Goal: Transaction & Acquisition: Subscribe to service/newsletter

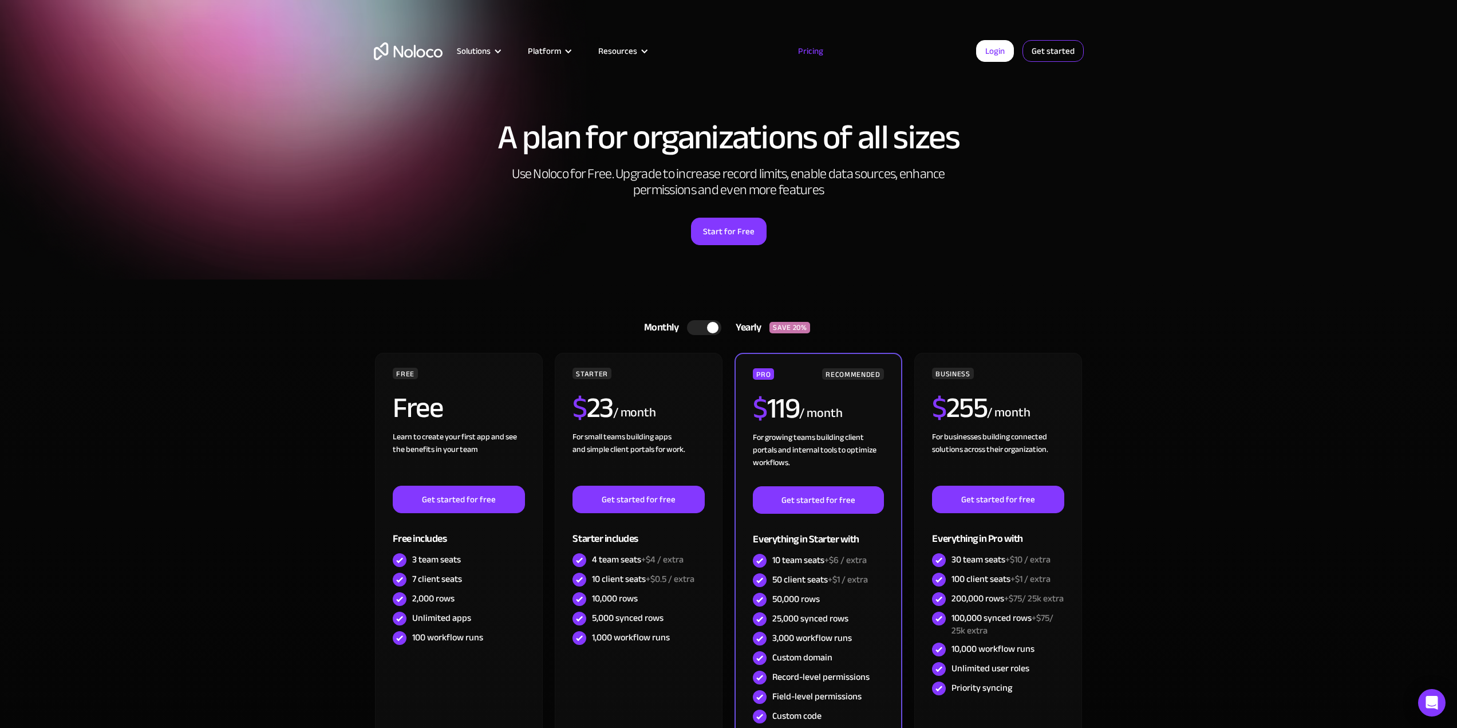
click at [1047, 56] on link "Get started" at bounding box center [1052, 51] width 61 height 22
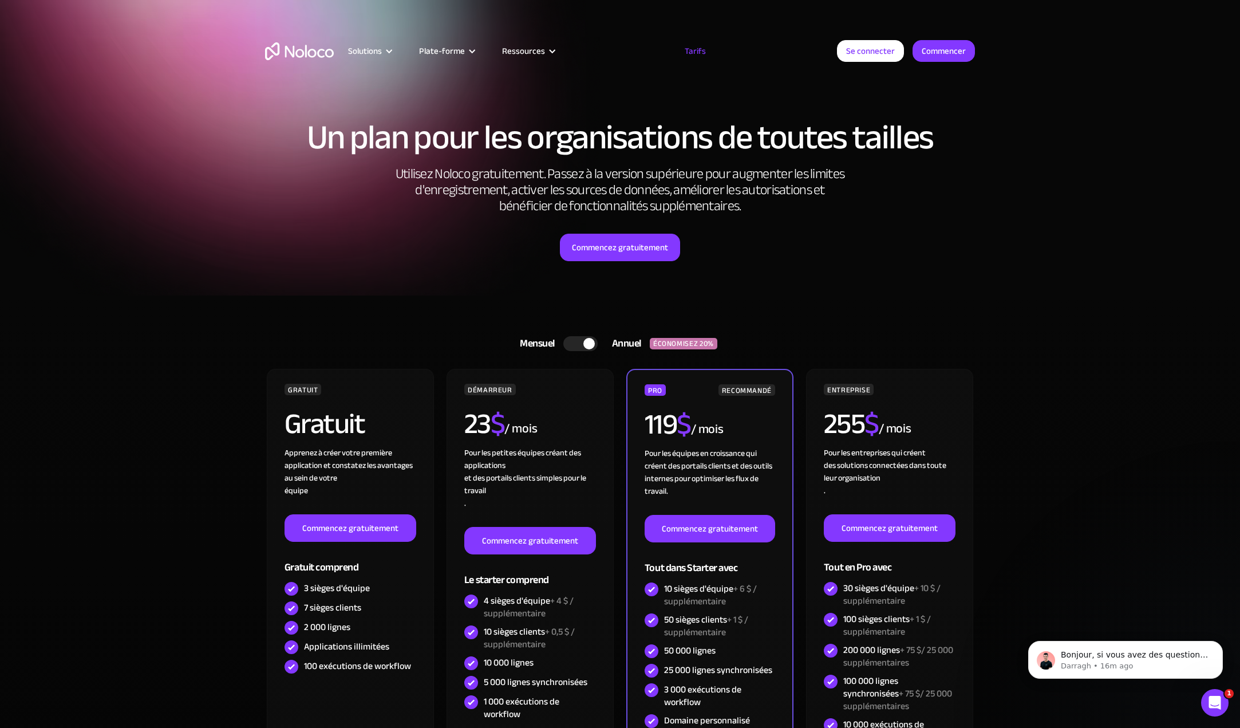
click at [570, 343] on div at bounding box center [580, 343] width 34 height 15
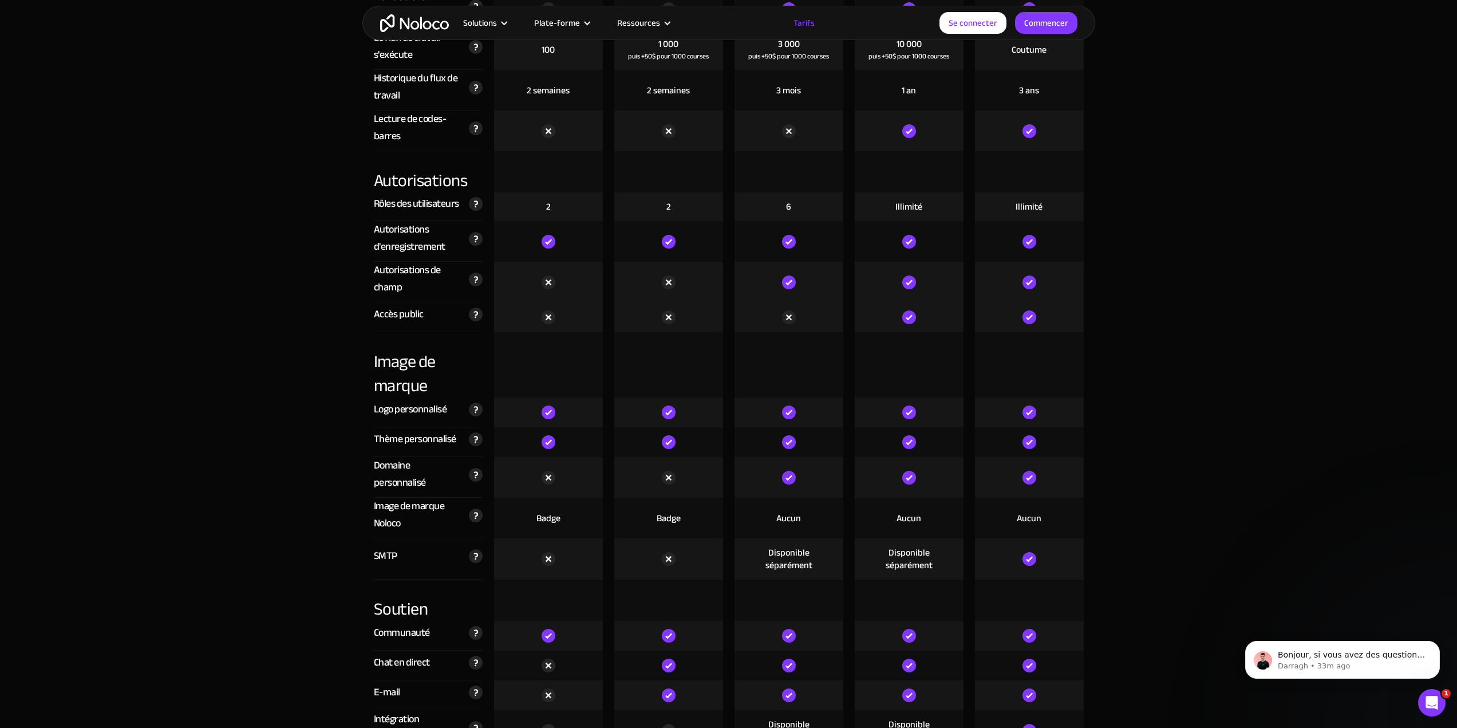
scroll to position [2576, 0]
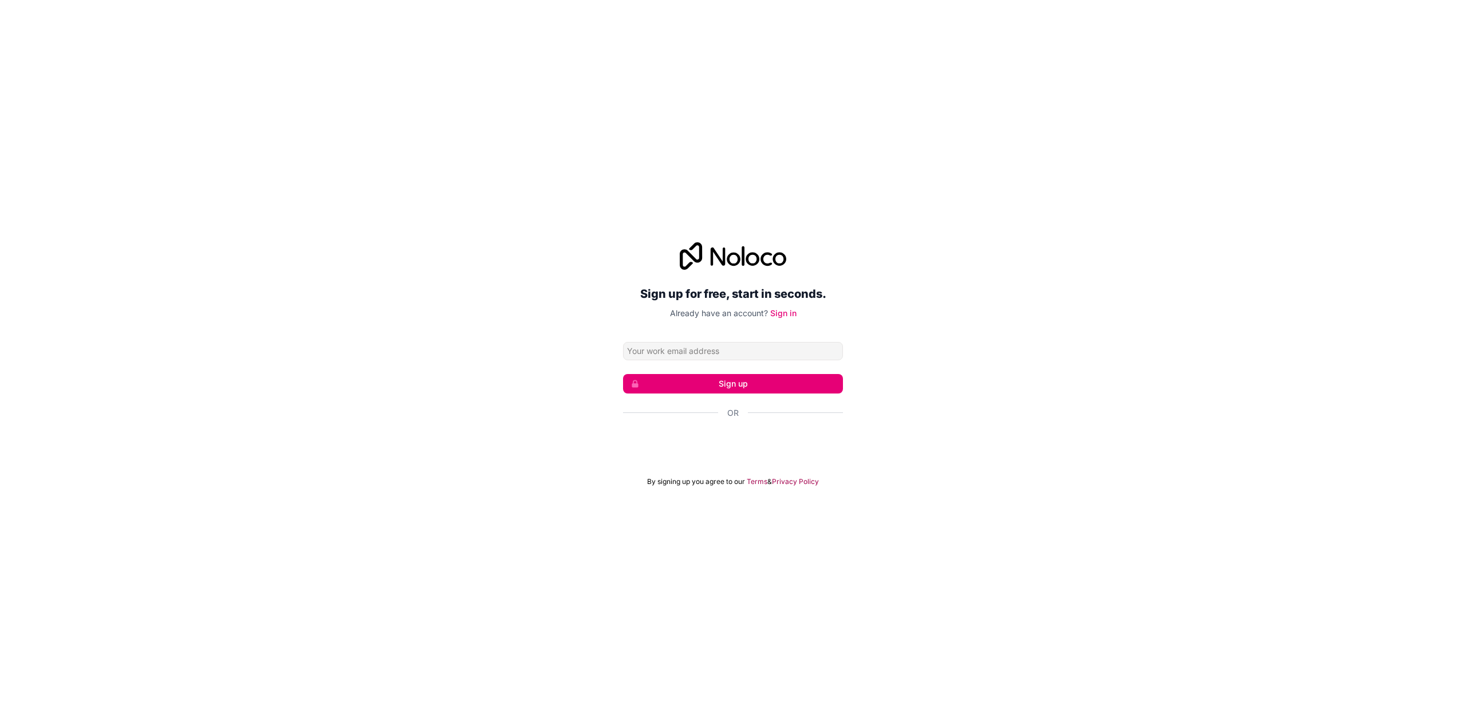
click at [702, 350] on input "Email address" at bounding box center [733, 351] width 220 height 18
drag, startPoint x: 702, startPoint y: 350, endPoint x: 695, endPoint y: 352, distance: 7.1
click at [702, 350] on input "Email address" at bounding box center [733, 351] width 220 height 18
click at [487, 368] on div "Sign up for free, start in seconds. Already have an account? Sign in Sign up Or…" at bounding box center [733, 364] width 1466 height 276
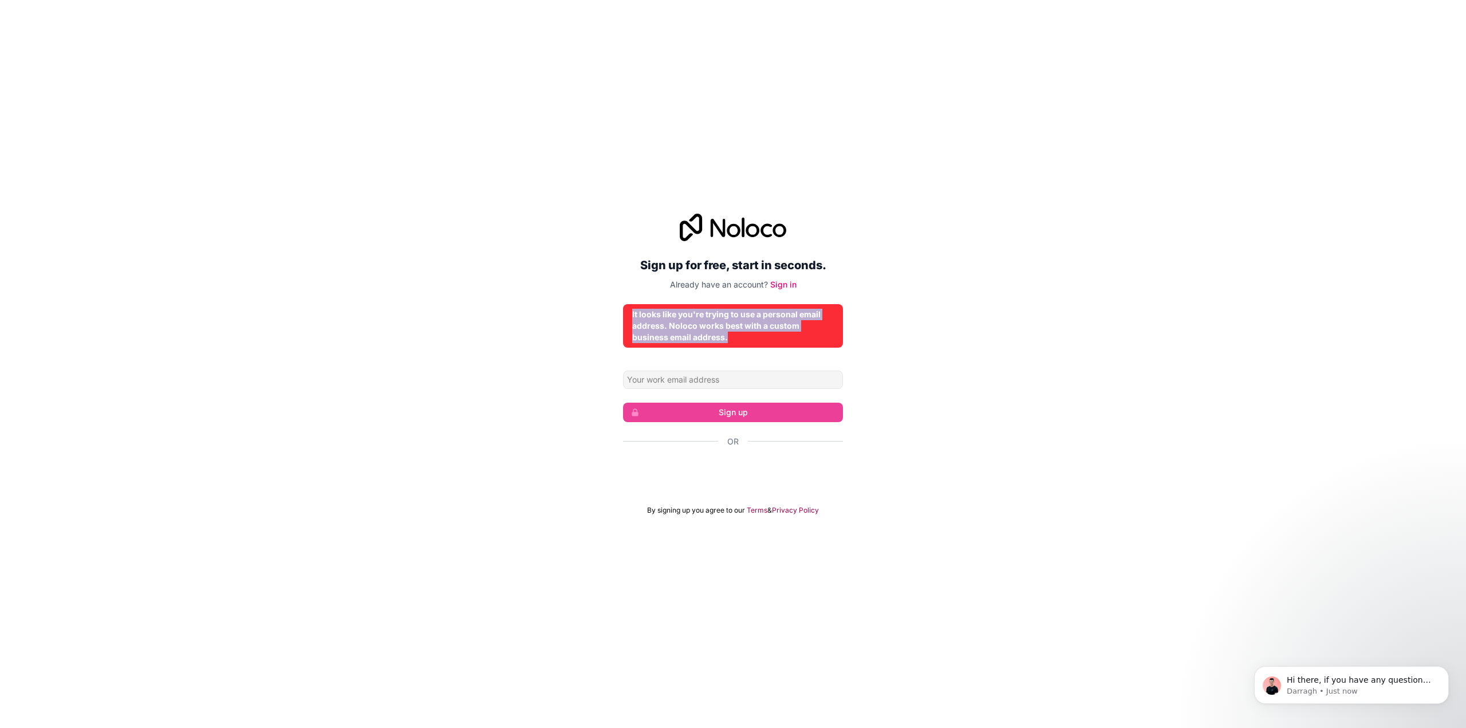
drag, startPoint x: 728, startPoint y: 341, endPoint x: 610, endPoint y: 294, distance: 126.2
click at [610, 294] on div "Sign up for free, start in seconds. Already have an account? Sign in It looks l…" at bounding box center [733, 364] width 1466 height 333
click at [707, 378] on input "Email address" at bounding box center [733, 379] width 220 height 18
type input "[EMAIL_ADDRESS][DOMAIN_NAME]"
drag, startPoint x: 713, startPoint y: 297, endPoint x: 713, endPoint y: 315, distance: 18.3
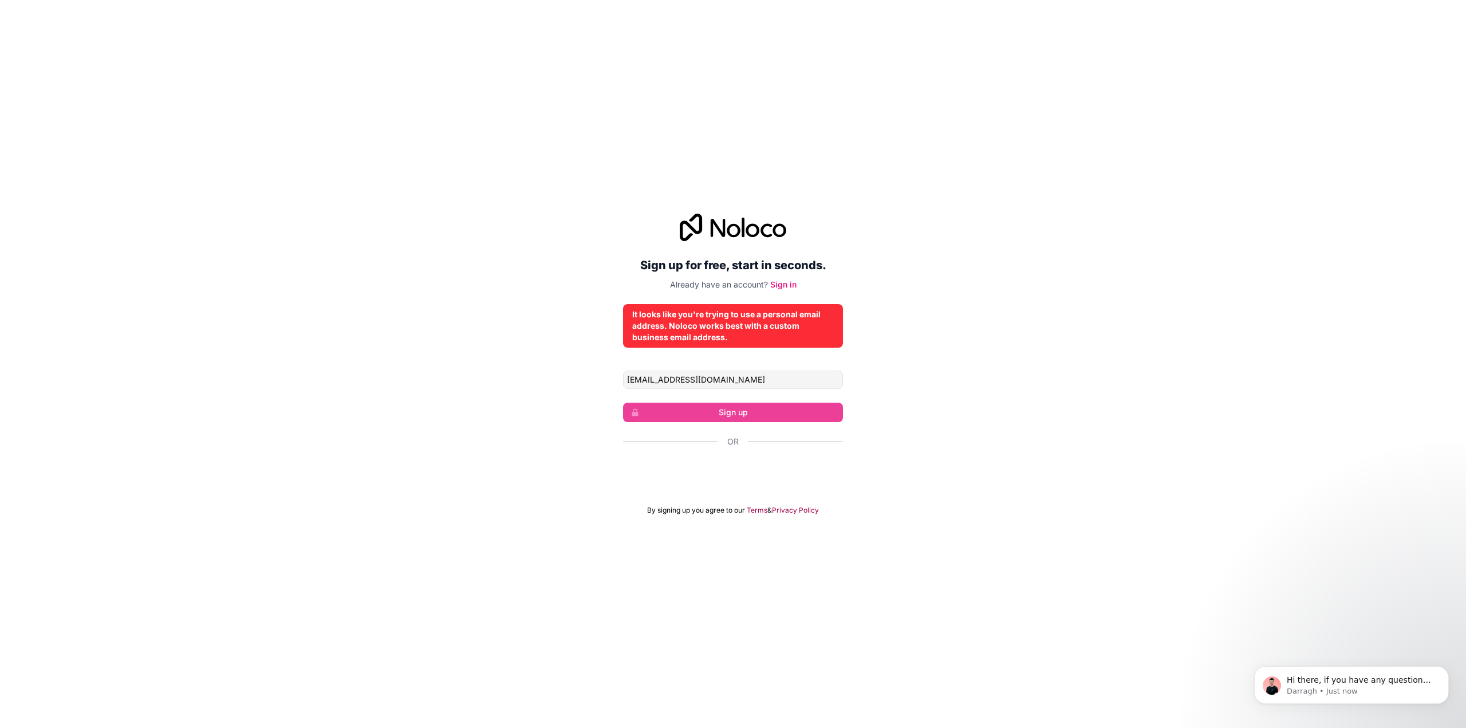
click at [713, 298] on div "Sign up for free, start in seconds. Already have an account? Sign in It looks l…" at bounding box center [733, 364] width 220 height 301
click at [713, 325] on div "It looks like you're trying to use a personal email address. Noloco works best …" at bounding box center [733, 326] width 202 height 34
